Goal: Check status: Check status

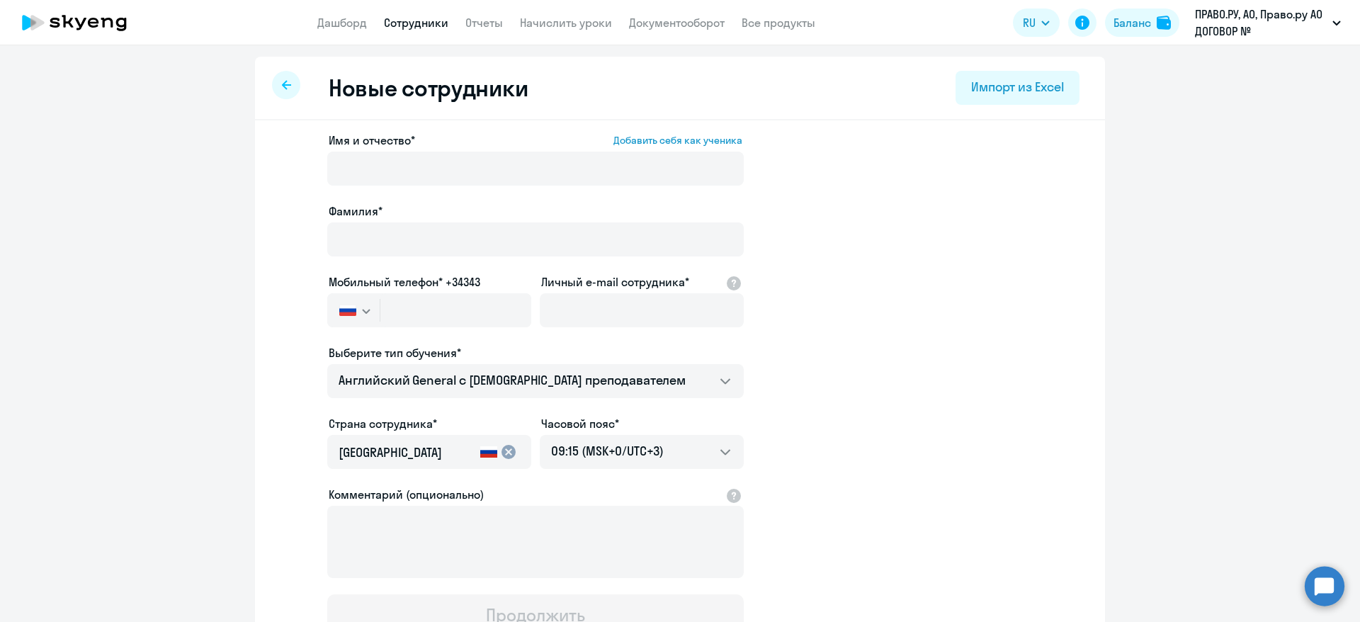
select select "english_adult_not_native_speaker"
select select "3"
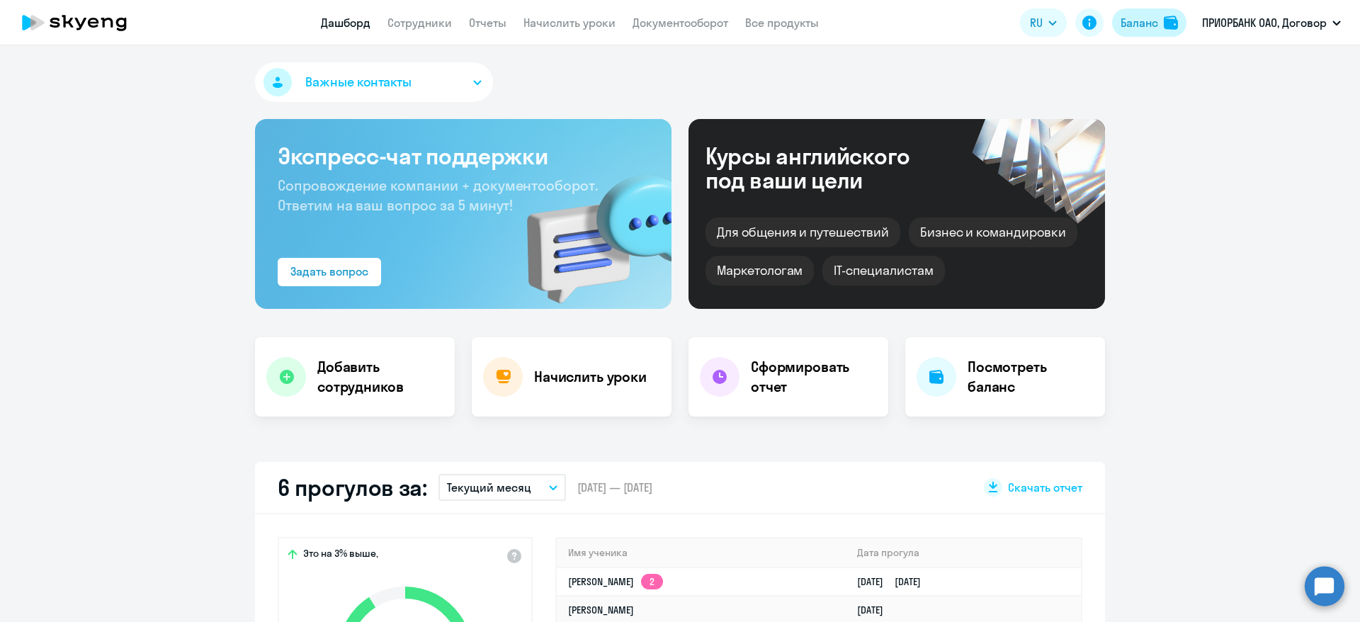
click at [1164, 13] on button "Баланс" at bounding box center [1149, 22] width 74 height 28
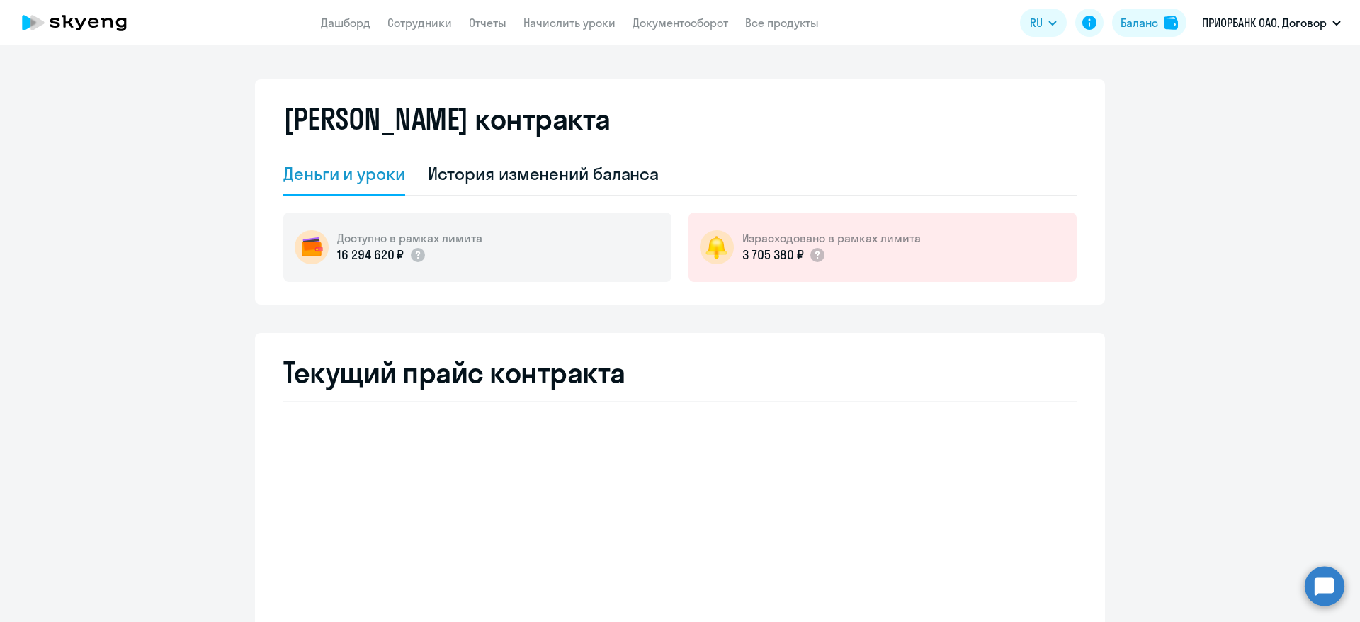
select select "english_adult_not_native_speaker"
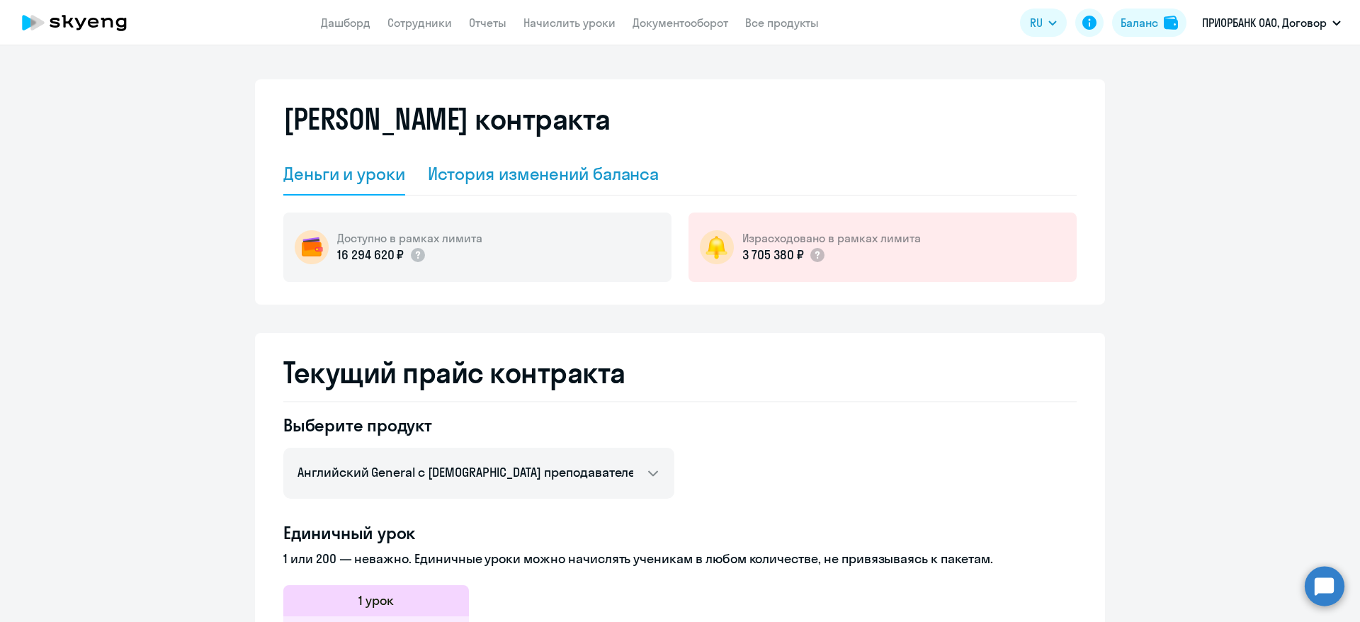
click at [589, 169] on div "История изменений баланса" at bounding box center [544, 173] width 232 height 23
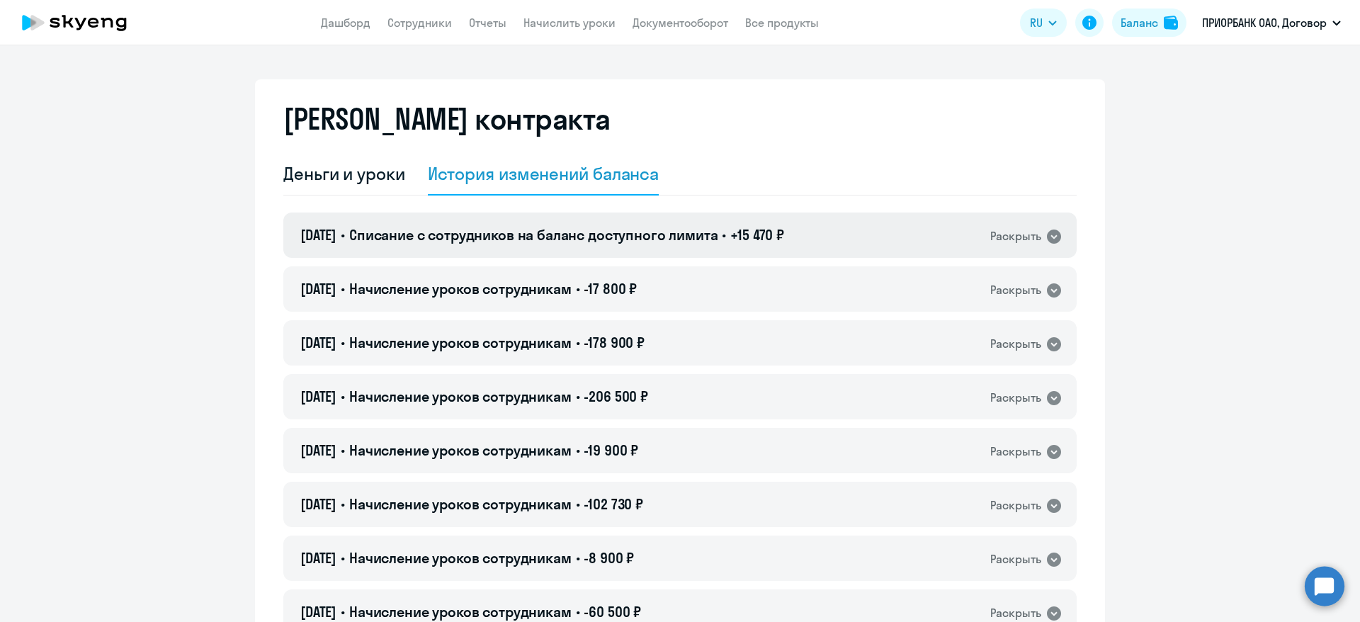
click at [1003, 220] on div "[DATE] • Списание с сотрудников на баланс доступного лимита • +15 470 ₽ Раскрыть" at bounding box center [679, 234] width 793 height 45
